Goal: Find contact information: Find contact information

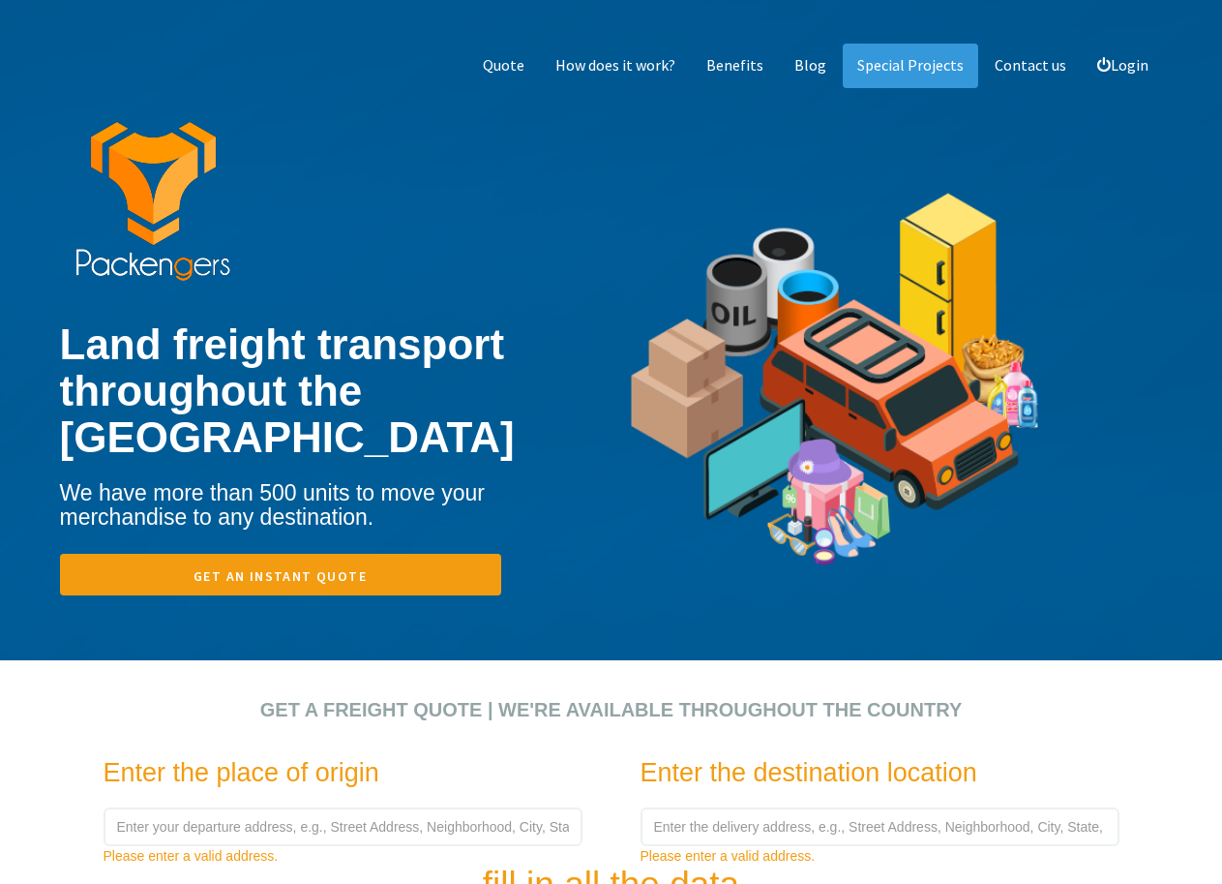
click at [915, 196] on img at bounding box center [835, 394] width 418 height 534
click at [1007, 67] on font "Contact us" at bounding box center [1031, 64] width 72 height 19
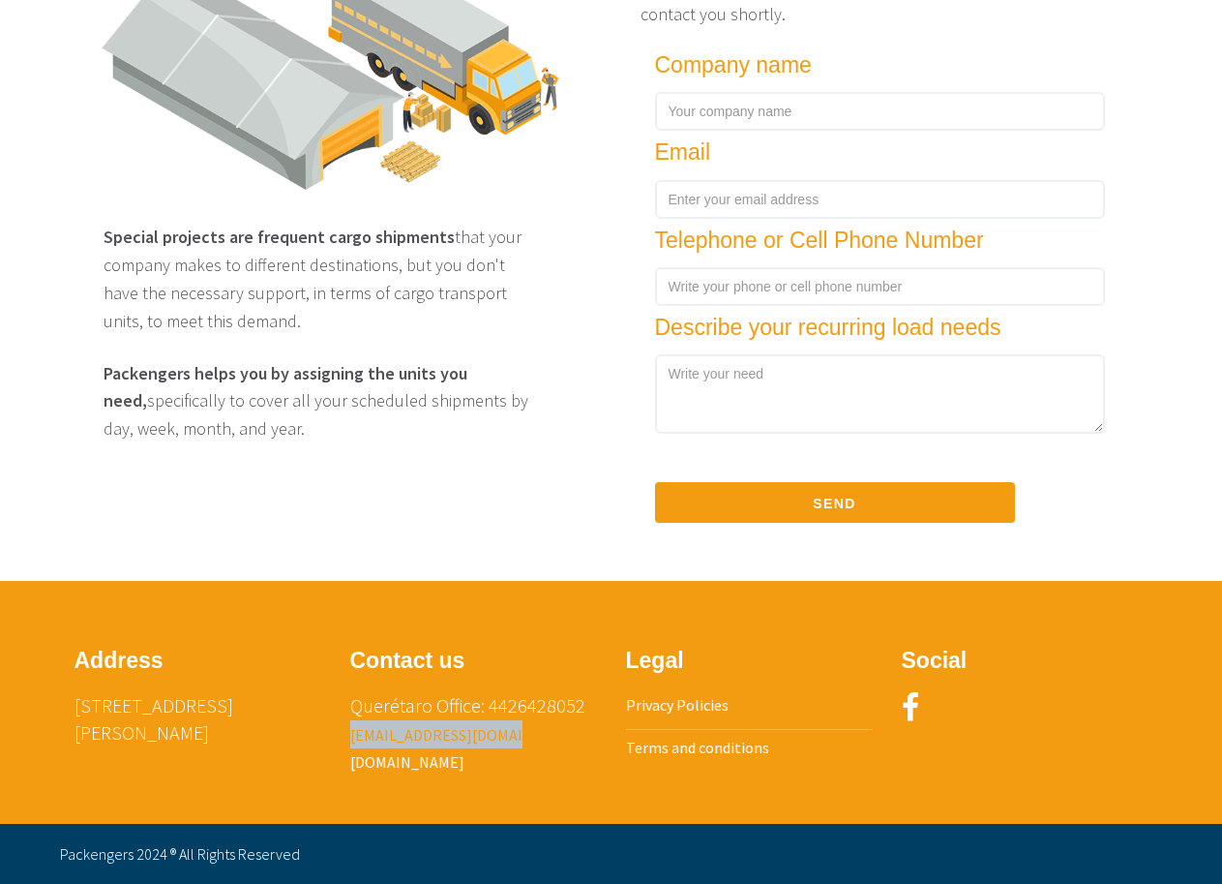
drag, startPoint x: 548, startPoint y: 713, endPoint x: 349, endPoint y: 709, distance: 198.4
click at [350, 709] on p "Querétaro Office: 4426428052 [EMAIL_ADDRESS][DOMAIN_NAME] [DOMAIN_NAME]" at bounding box center [473, 733] width 247 height 83
copy font "[EMAIL_ADDRESS][DOMAIN_NAME]"
click at [525, 759] on div "Contact us Querétaro Office: 4426428052 [EMAIL_ADDRESS][DOMAIN_NAME] [DOMAIN_NA…" at bounding box center [474, 721] width 276 height 165
drag, startPoint x: 533, startPoint y: 707, endPoint x: 346, endPoint y: 709, distance: 186.8
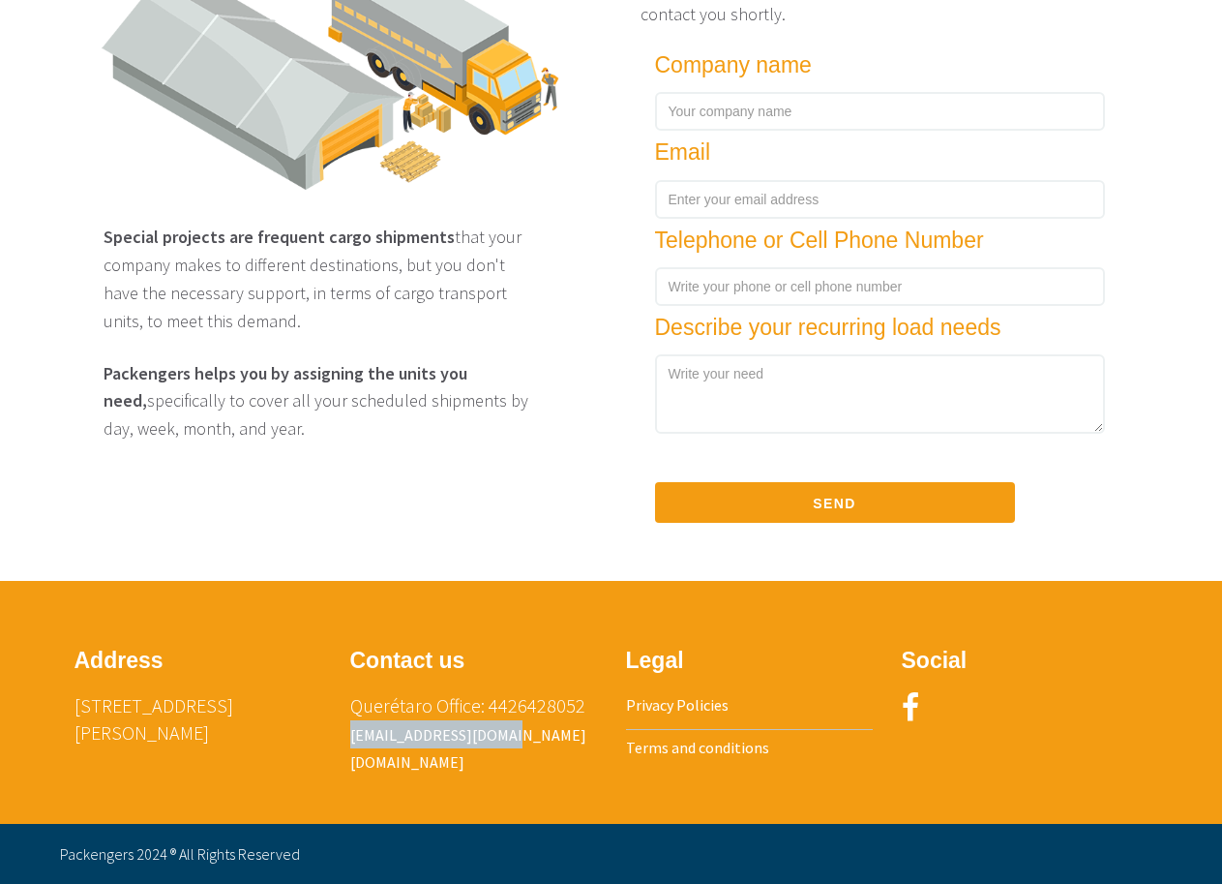
click at [346, 709] on div "Contact us Querétaro Office: 4426428052 [EMAIL_ADDRESS][DOMAIN_NAME] [DOMAIN_NA…" at bounding box center [474, 721] width 276 height 165
copy font "[EMAIL_ADDRESS][DOMAIN_NAME]"
drag, startPoint x: 458, startPoint y: 717, endPoint x: 524, endPoint y: 562, distance: 168.3
click at [524, 581] on div "Address [STREET_ADDRESS][PERSON_NAME] Contact us Querétaro Office: 4426428052 […" at bounding box center [611, 702] width 1132 height 243
click at [477, 725] on font "[EMAIL_ADDRESS][DOMAIN_NAME]" at bounding box center [468, 734] width 236 height 19
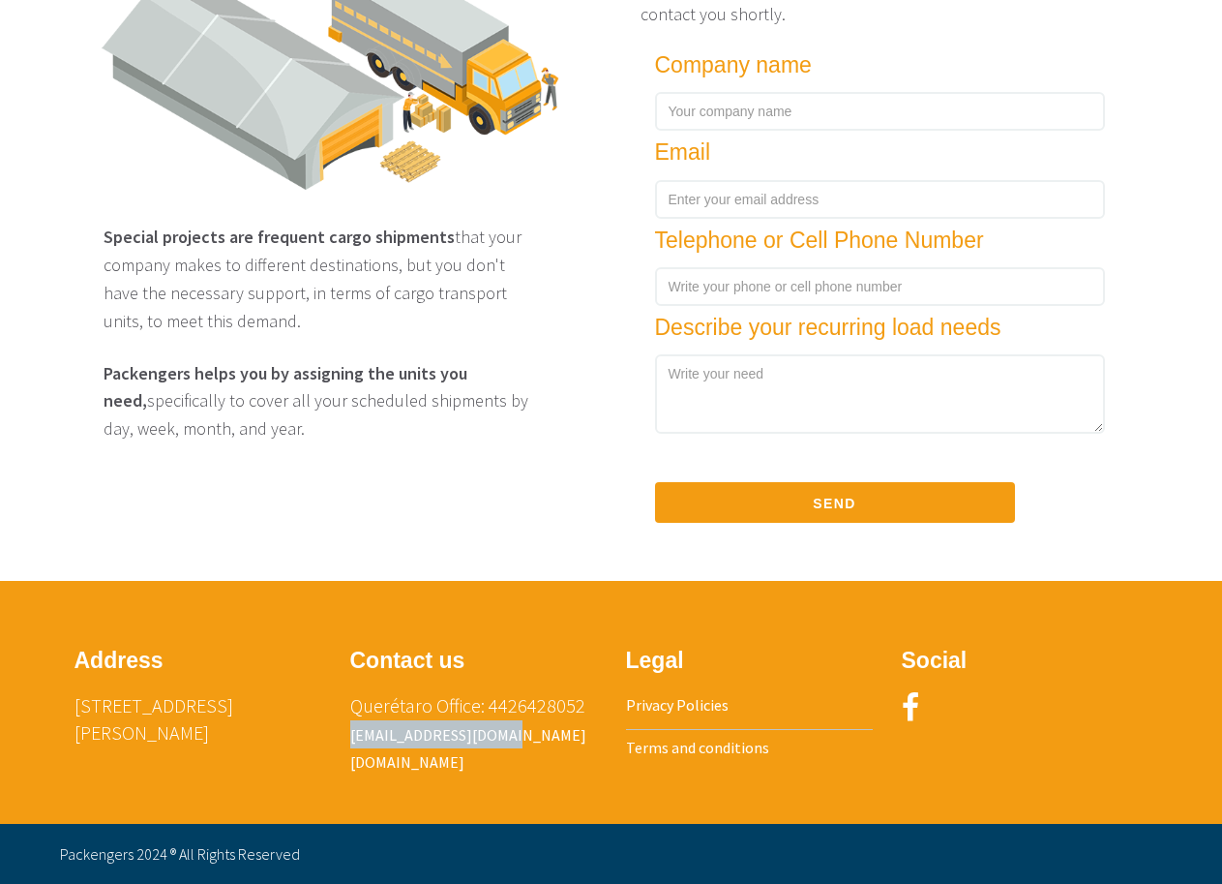
drag, startPoint x: 562, startPoint y: 717, endPoint x: 342, endPoint y: 710, distance: 220.8
click at [342, 710] on div "Contact us Querétaro Office: 4426428052 [EMAIL_ADDRESS][DOMAIN_NAME] [DOMAIN_NA…" at bounding box center [474, 721] width 276 height 165
copy font "[EMAIL_ADDRESS][DOMAIN_NAME]"
click at [559, 745] on p "Querétaro Office: 4426428052 [EMAIL_ADDRESS][DOMAIN_NAME] [DOMAIN_NAME]" at bounding box center [473, 733] width 247 height 83
click at [54, 275] on div "Special projects are frequent cargo shipments that your company makes to differ…" at bounding box center [611, 244] width 1132 height 586
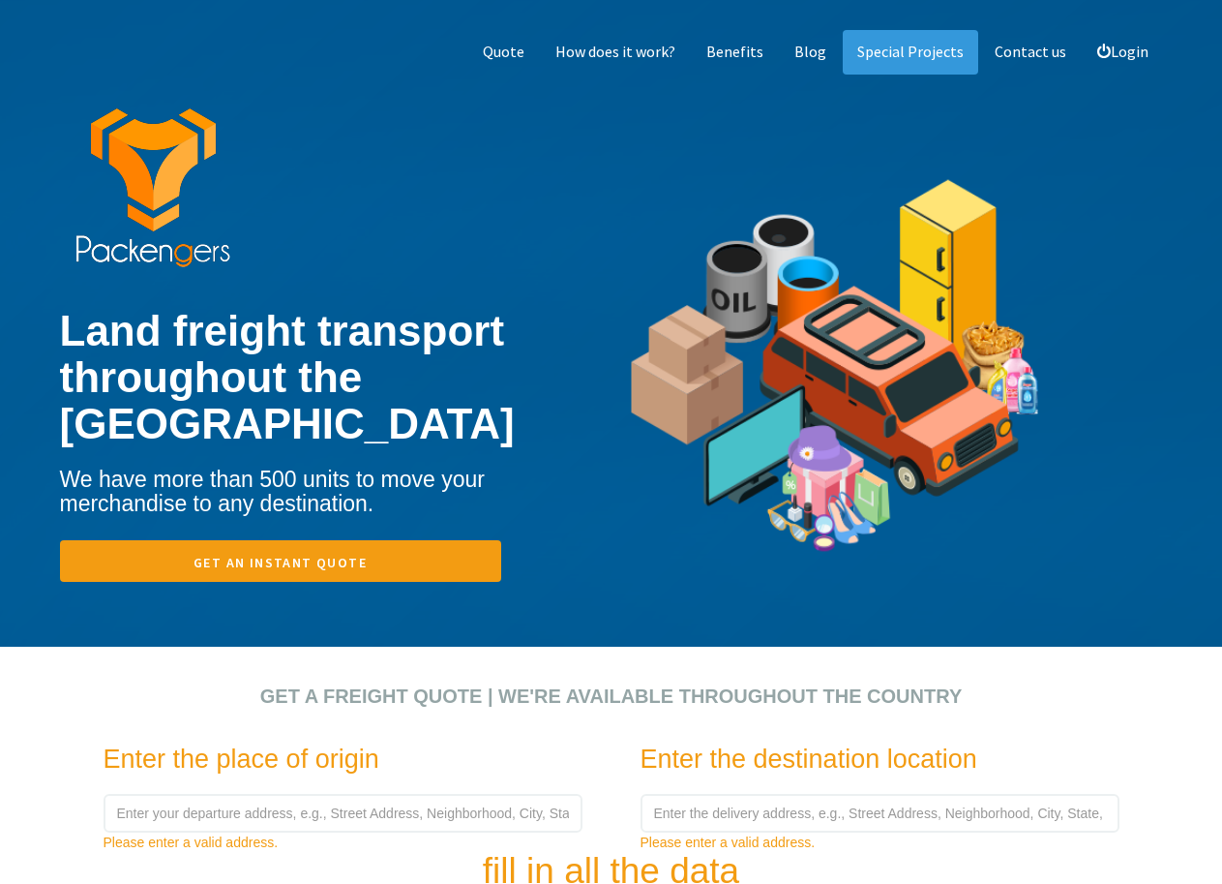
scroll to position [0, 0]
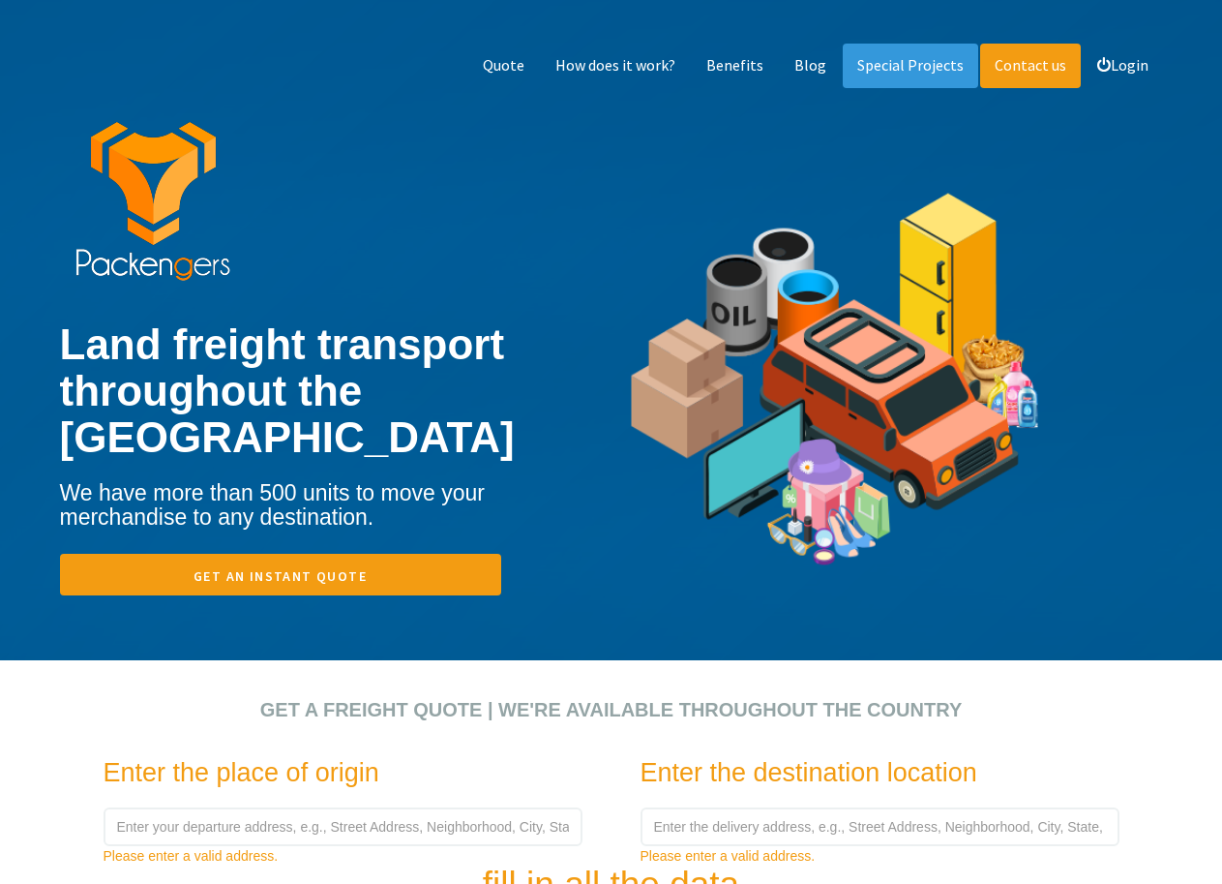
click at [1060, 60] on font "Contact us" at bounding box center [1031, 64] width 72 height 19
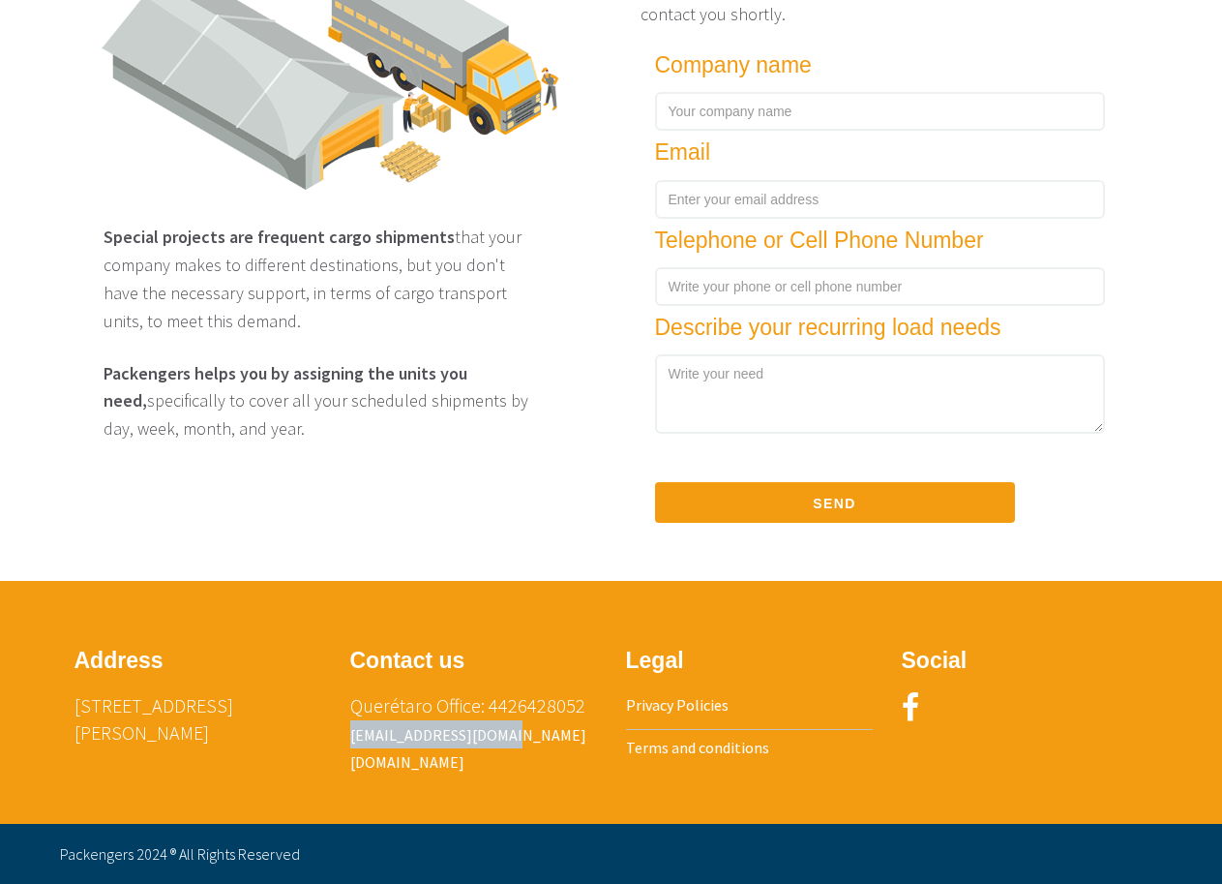
drag, startPoint x: 555, startPoint y: 709, endPoint x: 347, endPoint y: 721, distance: 207.4
click at [347, 721] on div "Contact us Querétaro Office: 4426428052 [EMAIL_ADDRESS][DOMAIN_NAME] [DOMAIN_NA…" at bounding box center [474, 721] width 276 height 165
copy font "[EMAIL_ADDRESS][DOMAIN_NAME]"
drag, startPoint x: 488, startPoint y: 715, endPoint x: 512, endPoint y: 717, distance: 24.3
click at [512, 717] on p "Querétaro Office: 4426428052 [EMAIL_ADDRESS][DOMAIN_NAME] [DOMAIN_NAME]" at bounding box center [473, 733] width 247 height 83
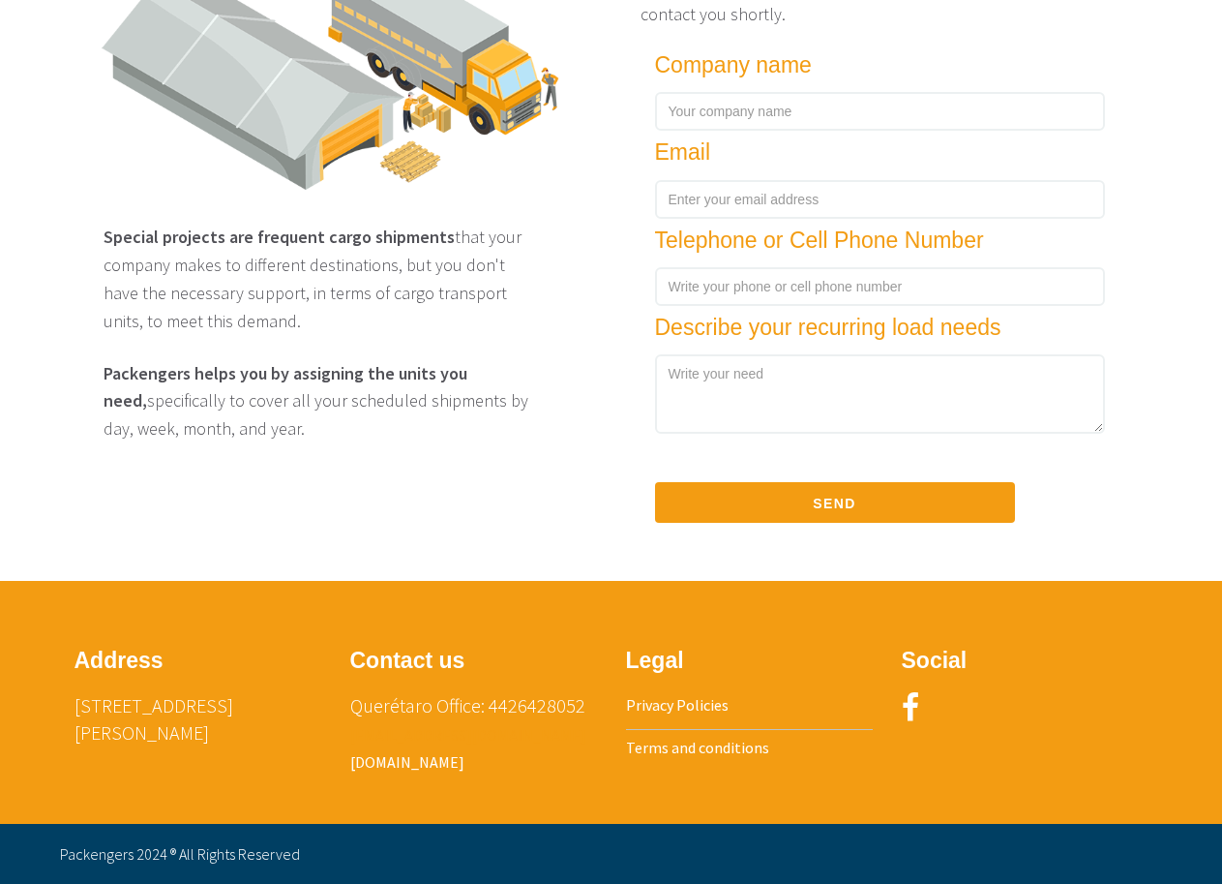
click at [477, 725] on font "[EMAIL_ADDRESS][DOMAIN_NAME]" at bounding box center [468, 734] width 236 height 19
drag, startPoint x: 477, startPoint y: 705, endPoint x: 425, endPoint y: 716, distance: 53.5
click at [425, 725] on font "[EMAIL_ADDRESS][DOMAIN_NAME]" at bounding box center [468, 734] width 236 height 19
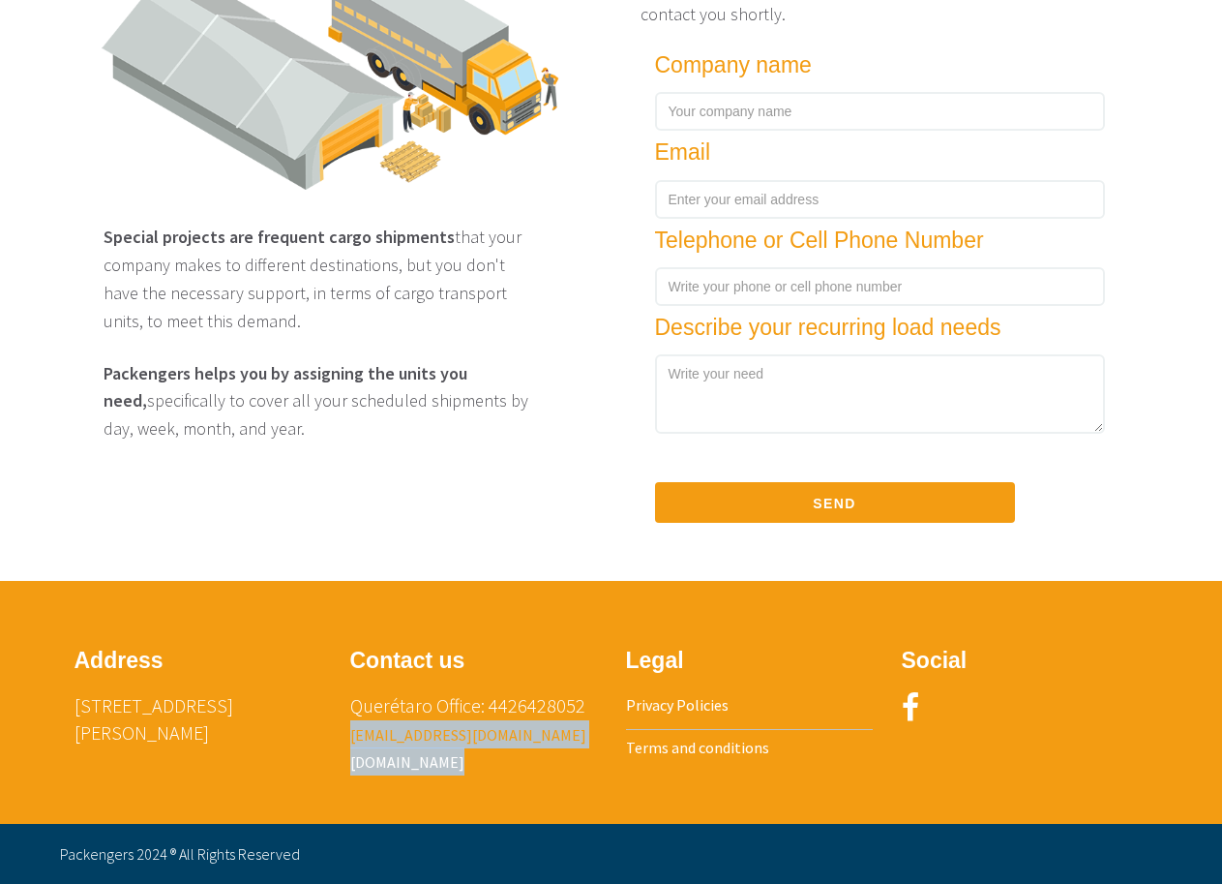
click at [425, 725] on font "[EMAIL_ADDRESS][DOMAIN_NAME]" at bounding box center [468, 734] width 236 height 19
click at [556, 753] on div "Contact us Querétaro Office: 4426428052 [EMAIL_ADDRESS][DOMAIN_NAME] [DOMAIN_NA…" at bounding box center [474, 721] width 276 height 165
drag, startPoint x: 535, startPoint y: 714, endPoint x: 344, endPoint y: 715, distance: 191.6
click at [344, 715] on div "Contact us Querétaro Office: 4426428052 [EMAIL_ADDRESS][DOMAIN_NAME] [DOMAIN_NA…" at bounding box center [474, 721] width 276 height 165
copy font "[EMAIL_ADDRESS][DOMAIN_NAME]"
